Goal: Information Seeking & Learning: Learn about a topic

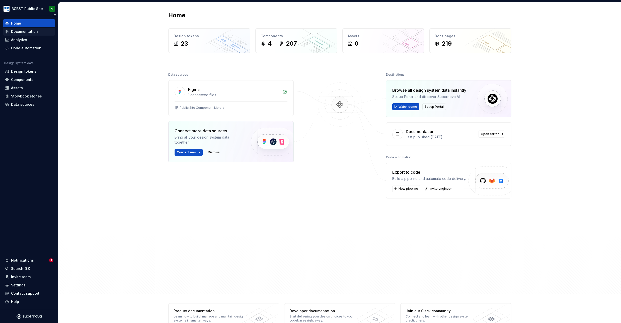
drag, startPoint x: 11, startPoint y: 55, endPoint x: 28, endPoint y: 32, distance: 28.8
click at [28, 32] on div "Documentation" at bounding box center [24, 31] width 27 height 5
drag, startPoint x: 28, startPoint y: 32, endPoint x: 34, endPoint y: 32, distance: 5.6
click at [34, 32] on div "Documentation" at bounding box center [24, 31] width 27 height 5
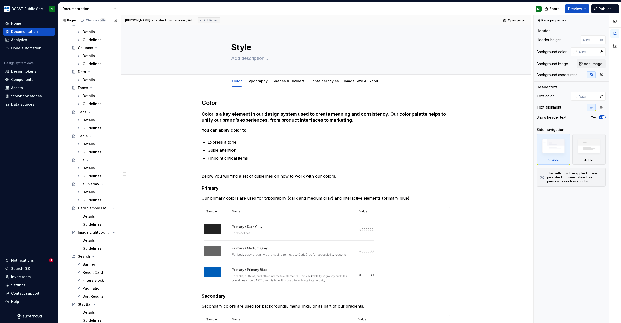
scroll to position [540, 0]
click at [82, 158] on div "Tile" at bounding box center [81, 158] width 7 height 5
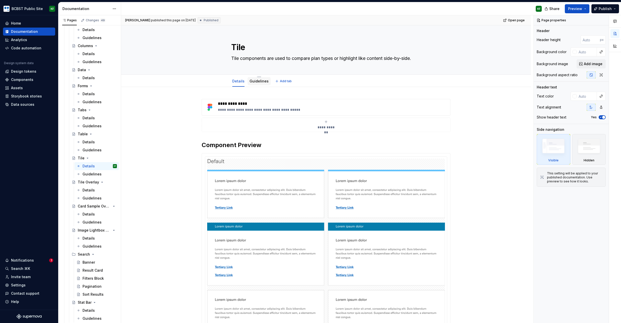
click at [261, 81] on link "Guidelines" at bounding box center [259, 81] width 19 height 4
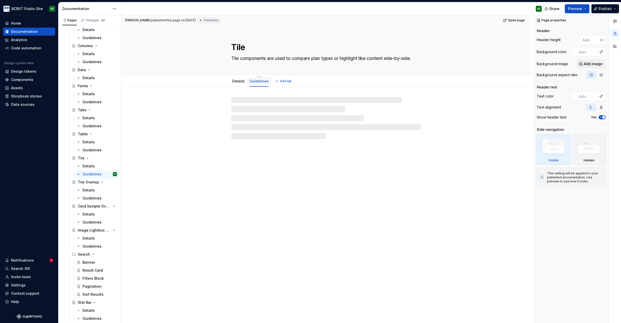
click at [258, 82] on link "Guidelines" at bounding box center [259, 81] width 19 height 4
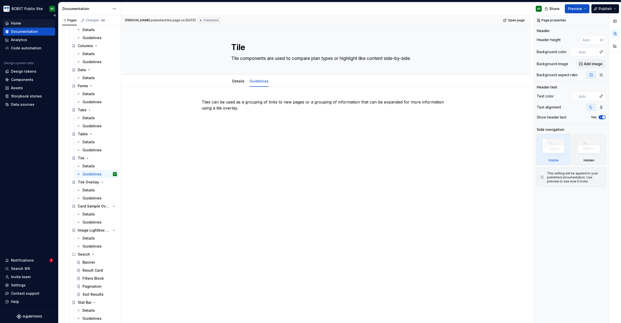
type textarea "*"
